Goal: Browse casually

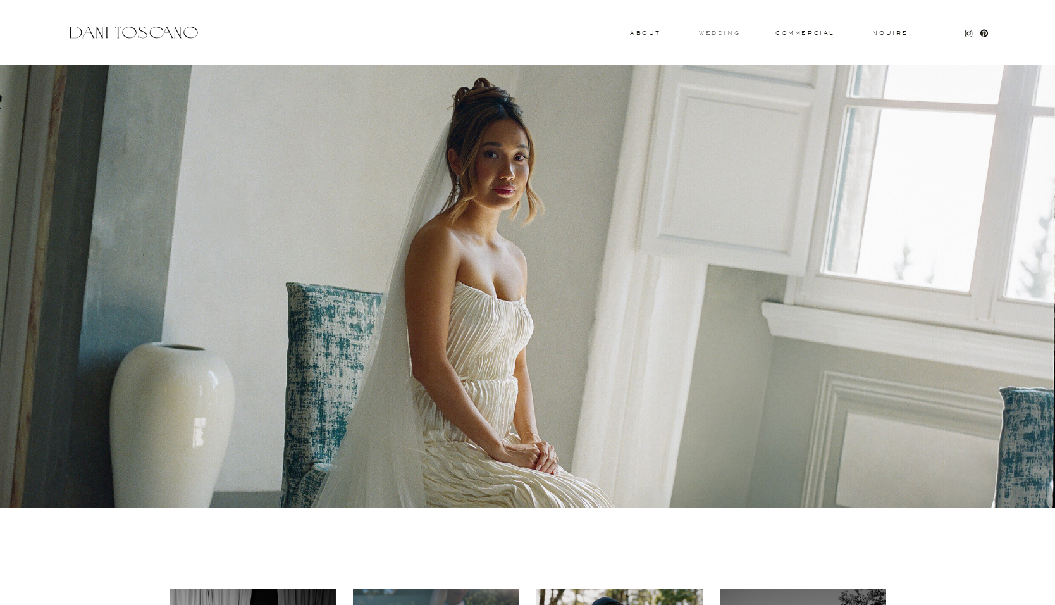
click at [725, 32] on h3 "wedding" at bounding box center [719, 32] width 41 height 4
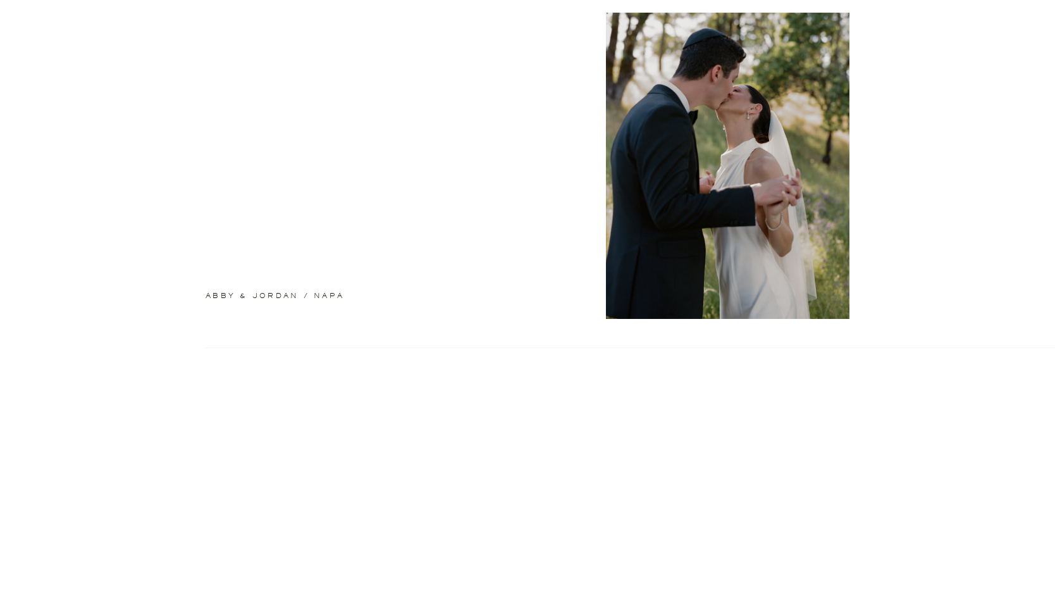
scroll to position [462, 0]
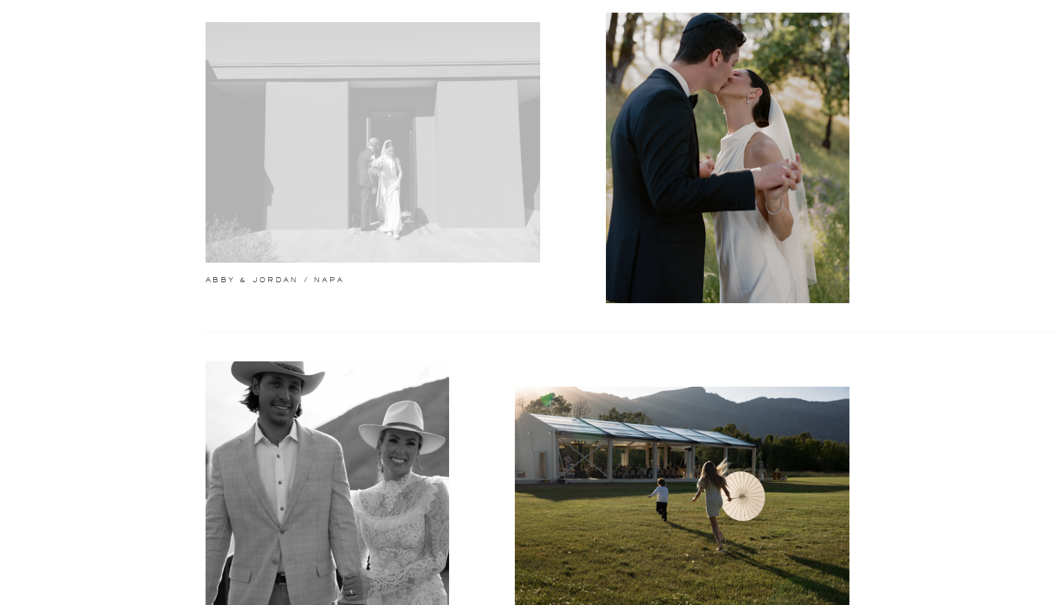
click at [325, 216] on div at bounding box center [373, 142] width 335 height 240
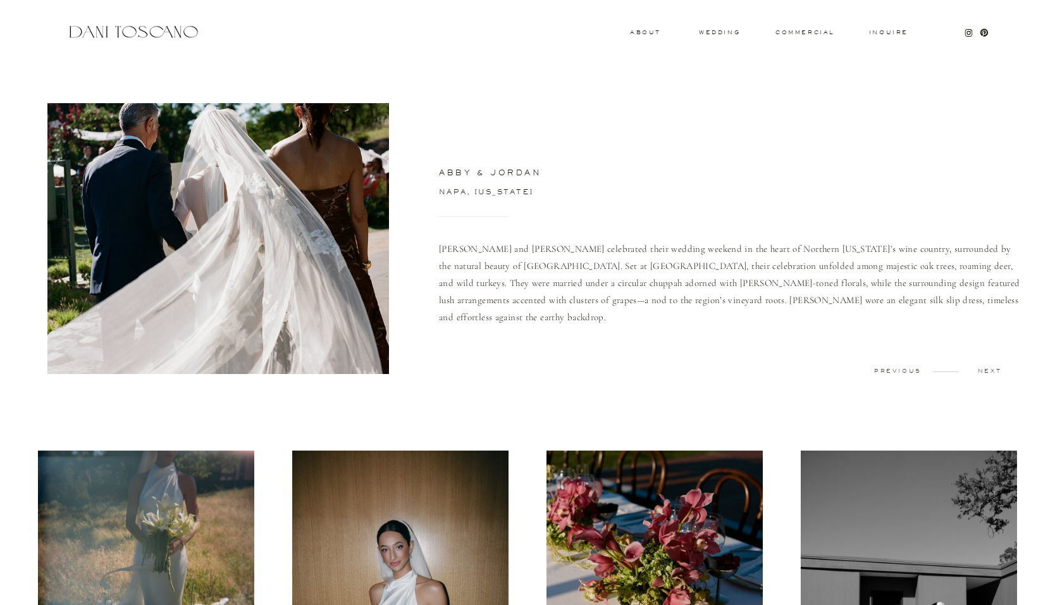
click at [123, 220] on div at bounding box center [218, 238] width 342 height 271
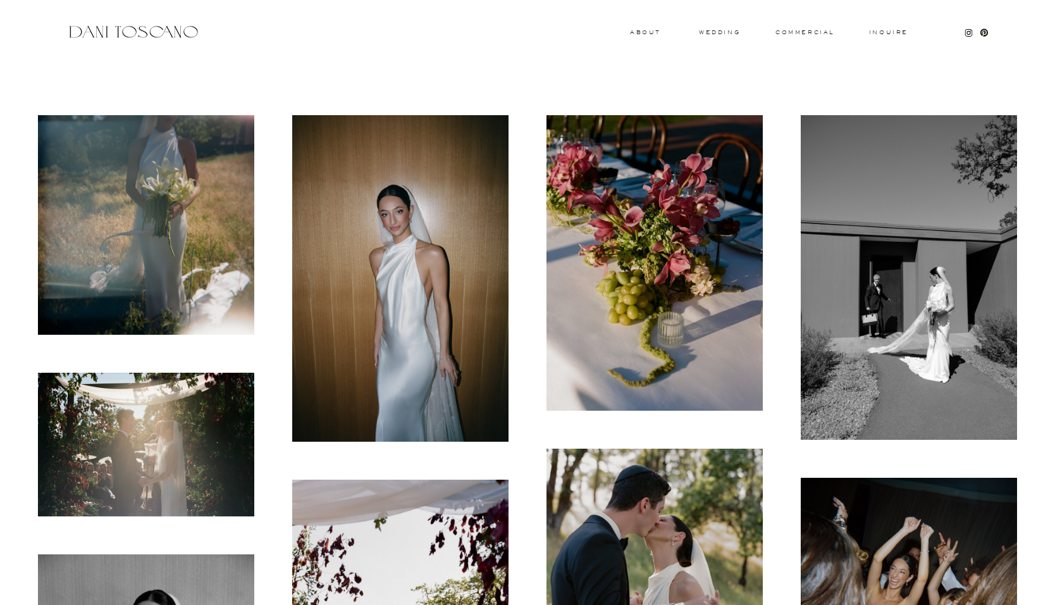
scroll to position [344, 0]
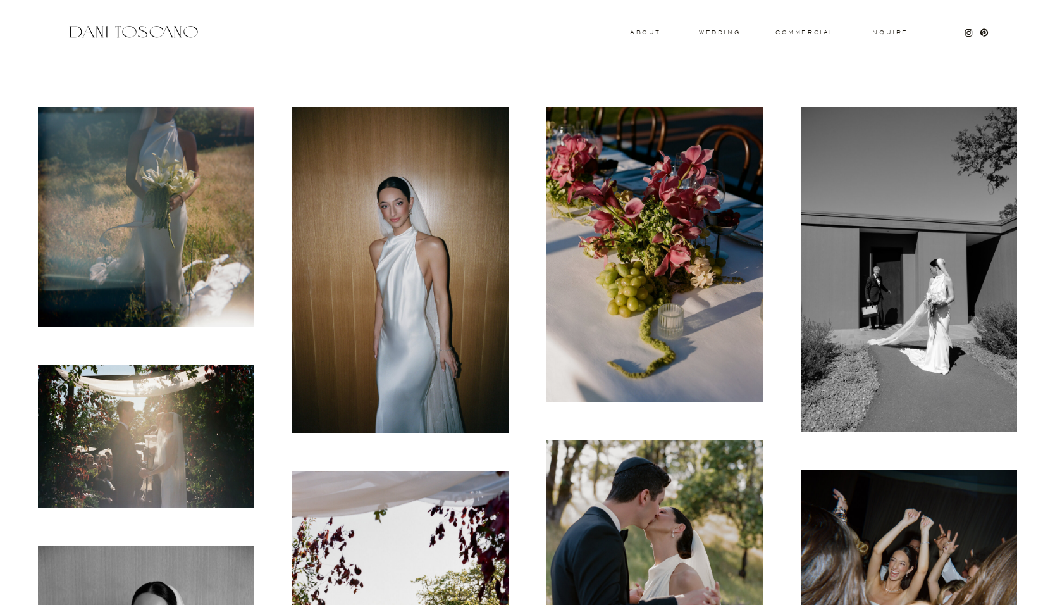
click at [174, 201] on img at bounding box center [146, 217] width 216 height 220
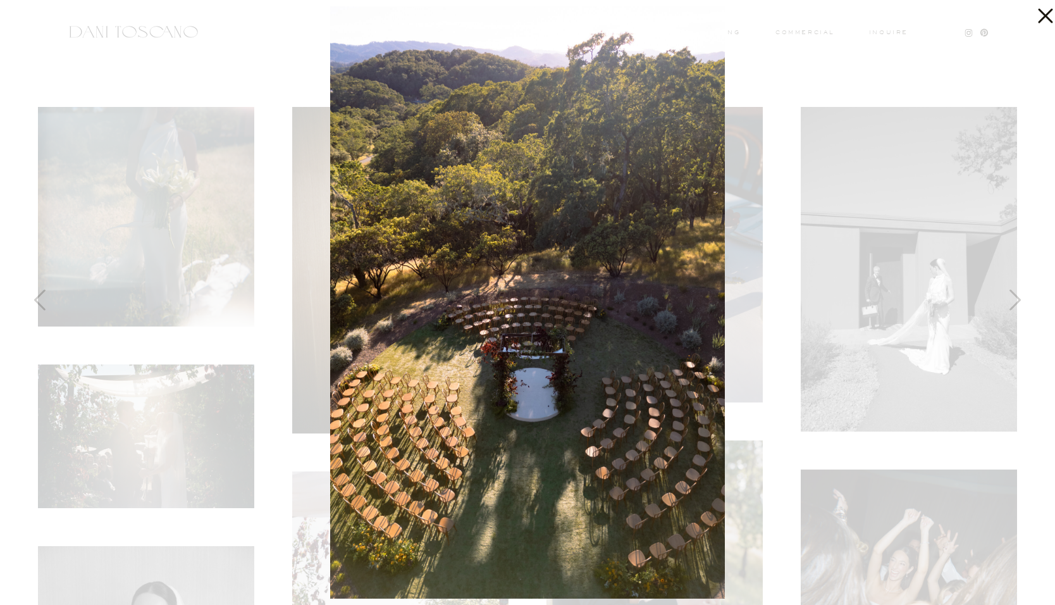
click at [563, 189] on img at bounding box center [527, 302] width 395 height 592
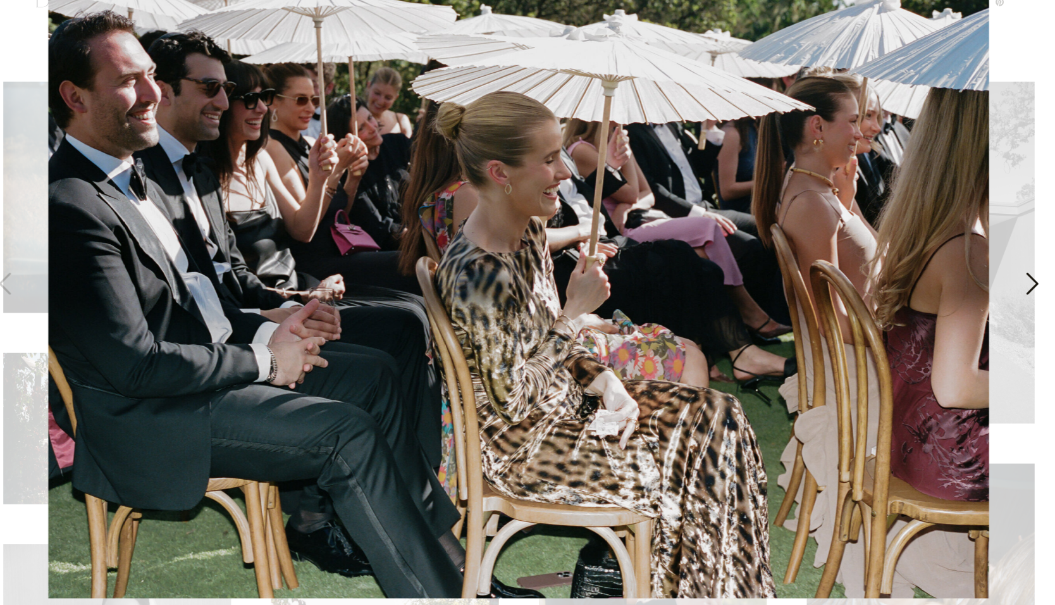
scroll to position [342, 0]
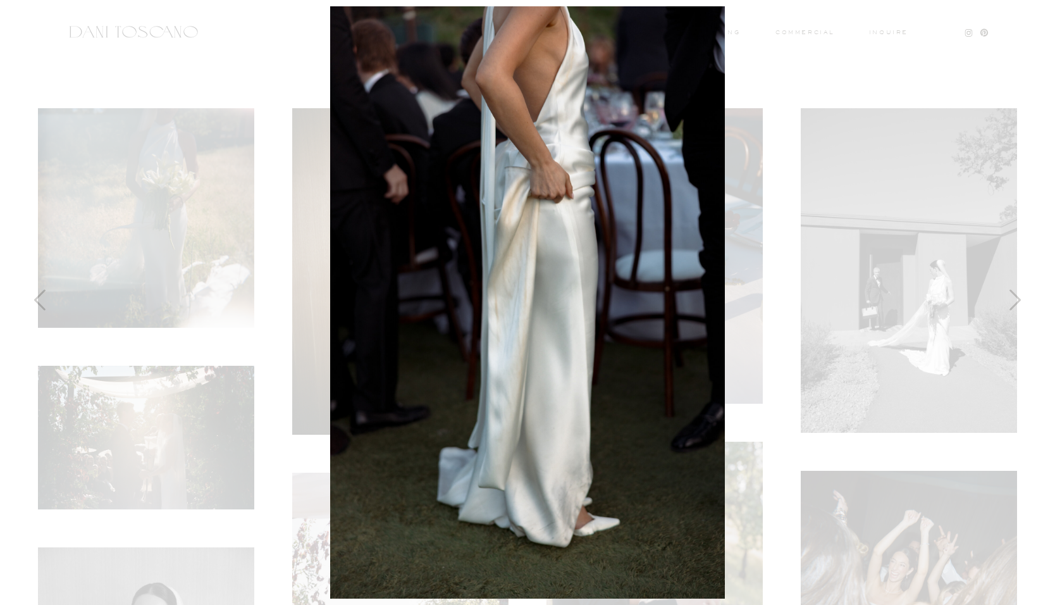
click at [1011, 20] on div at bounding box center [527, 302] width 1055 height 605
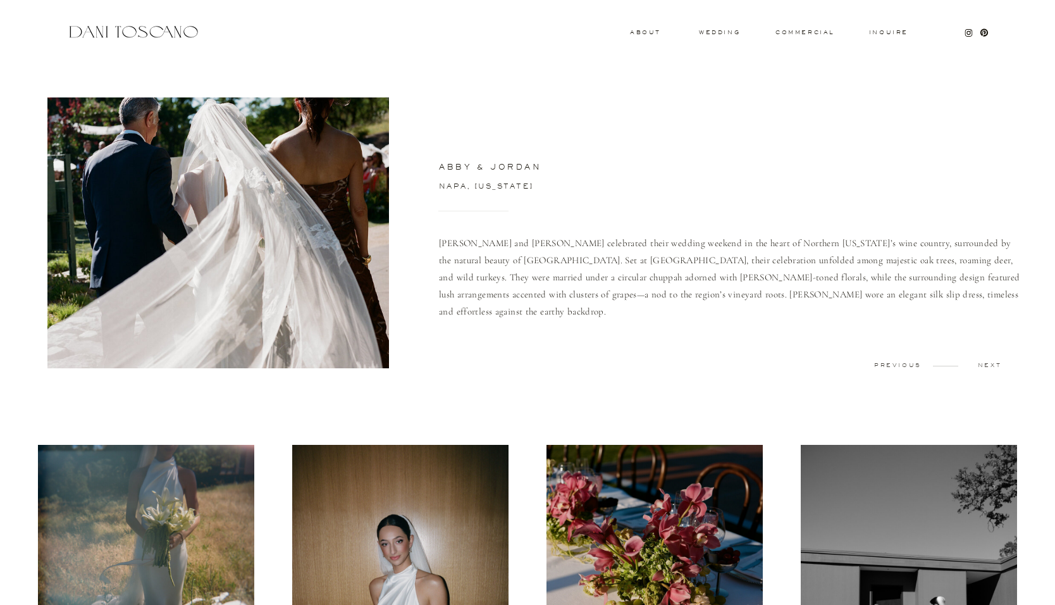
scroll to position [0, 0]
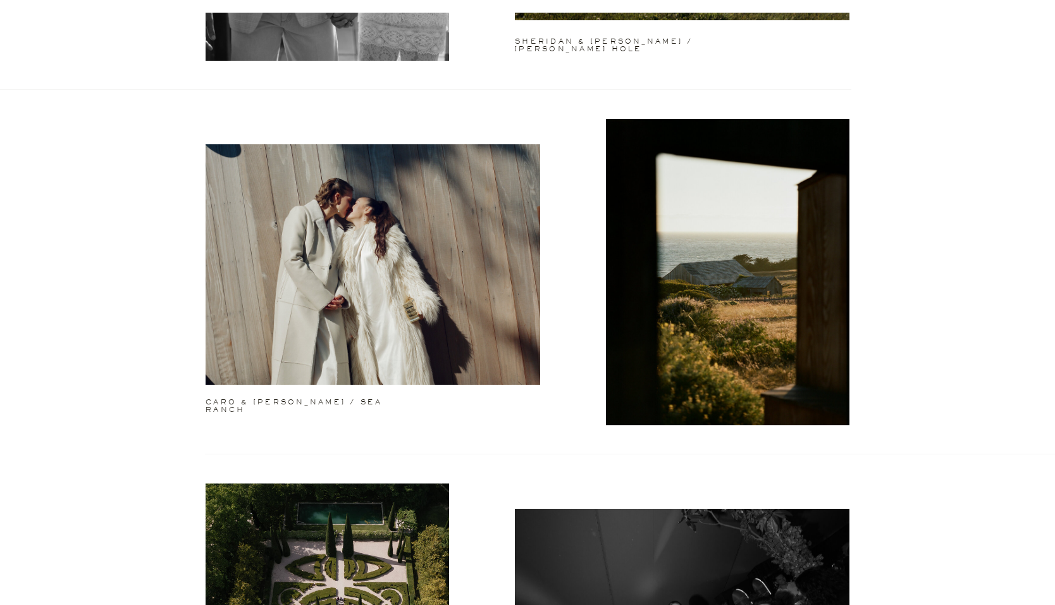
scroll to position [1070, 0]
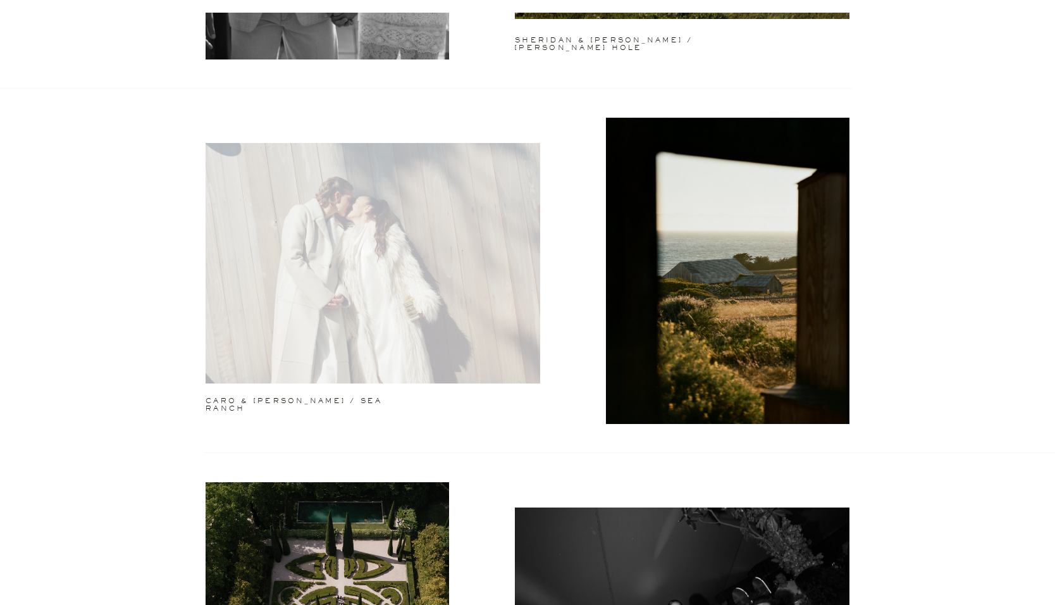
click at [342, 273] on div at bounding box center [373, 263] width 335 height 240
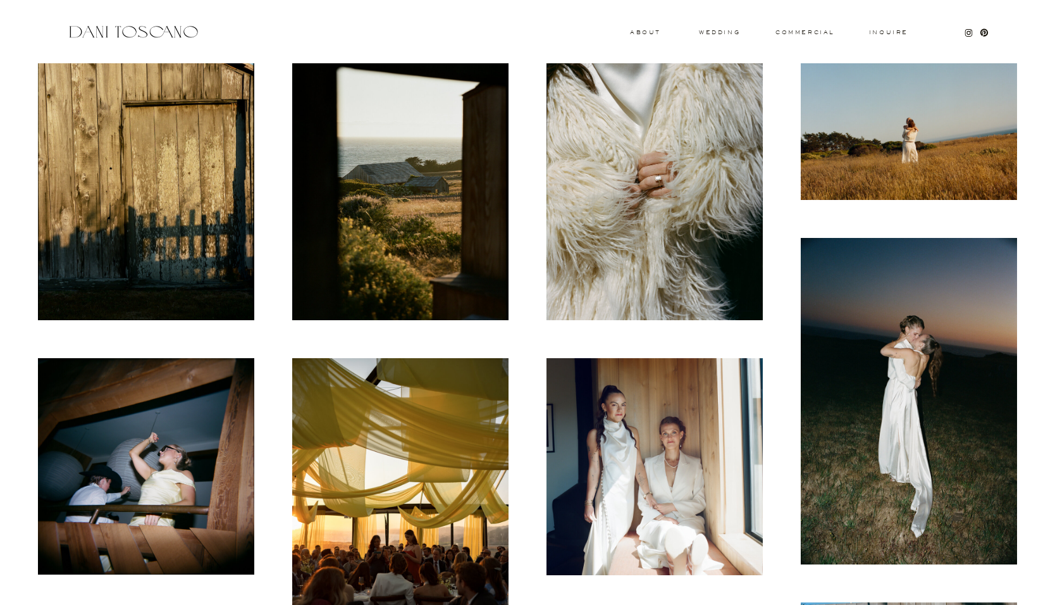
scroll to position [415, 0]
click at [645, 220] on img at bounding box center [655, 177] width 216 height 285
